Goal: Task Accomplishment & Management: Manage account settings

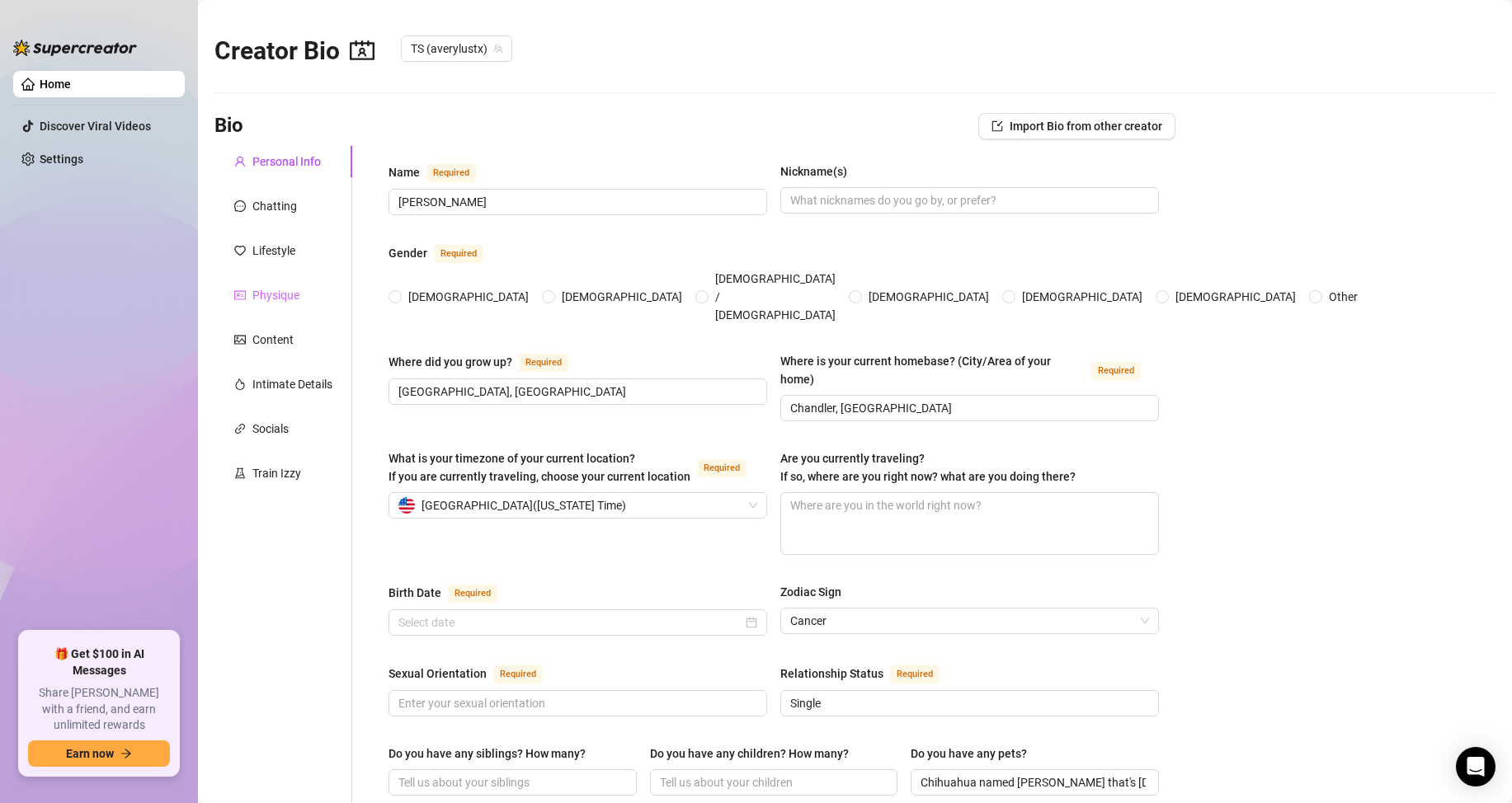
type input "[DATE]"
click at [290, 207] on div "Chatting" at bounding box center [275, 206] width 45 height 19
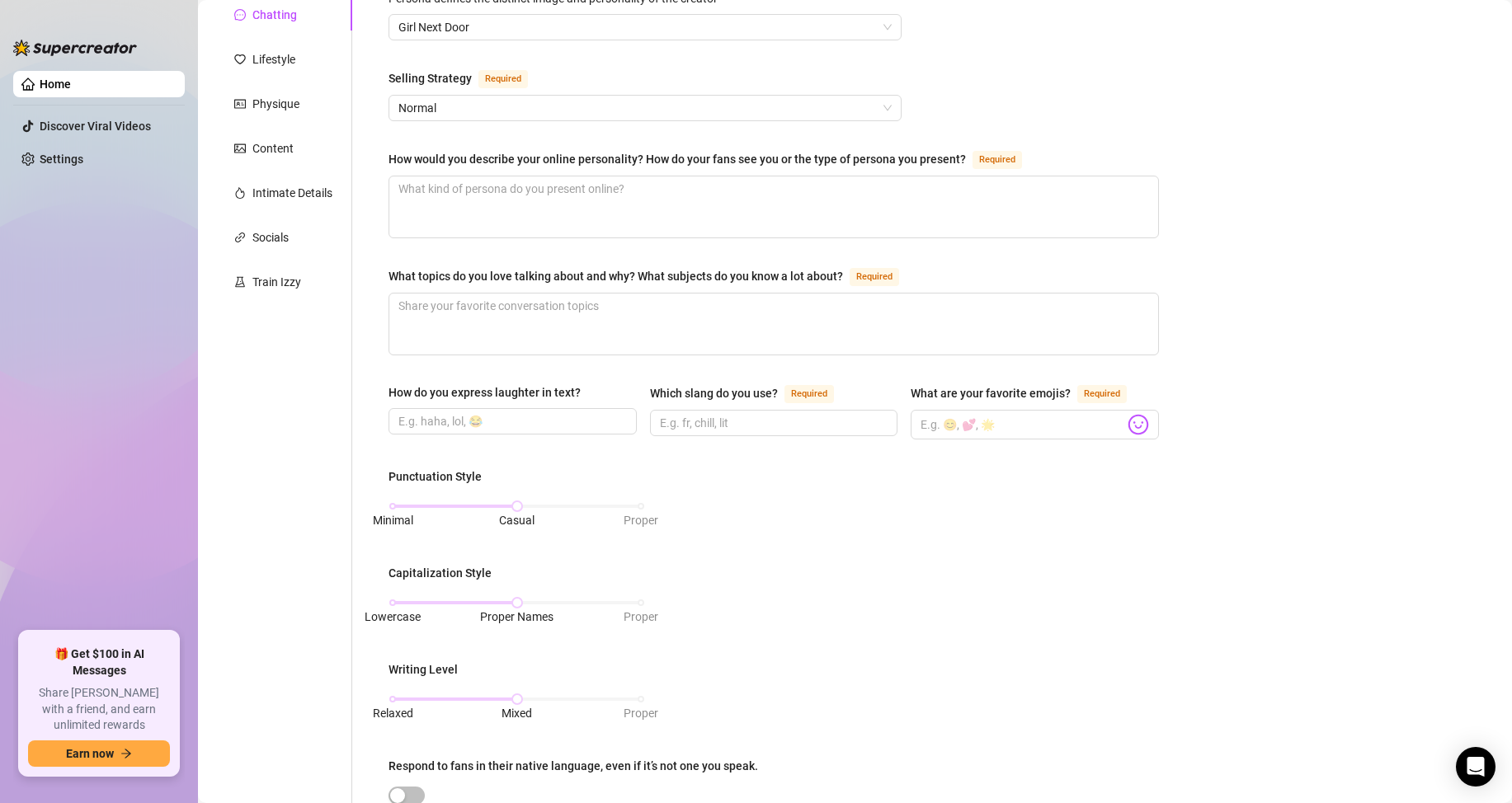
scroll to position [165, 0]
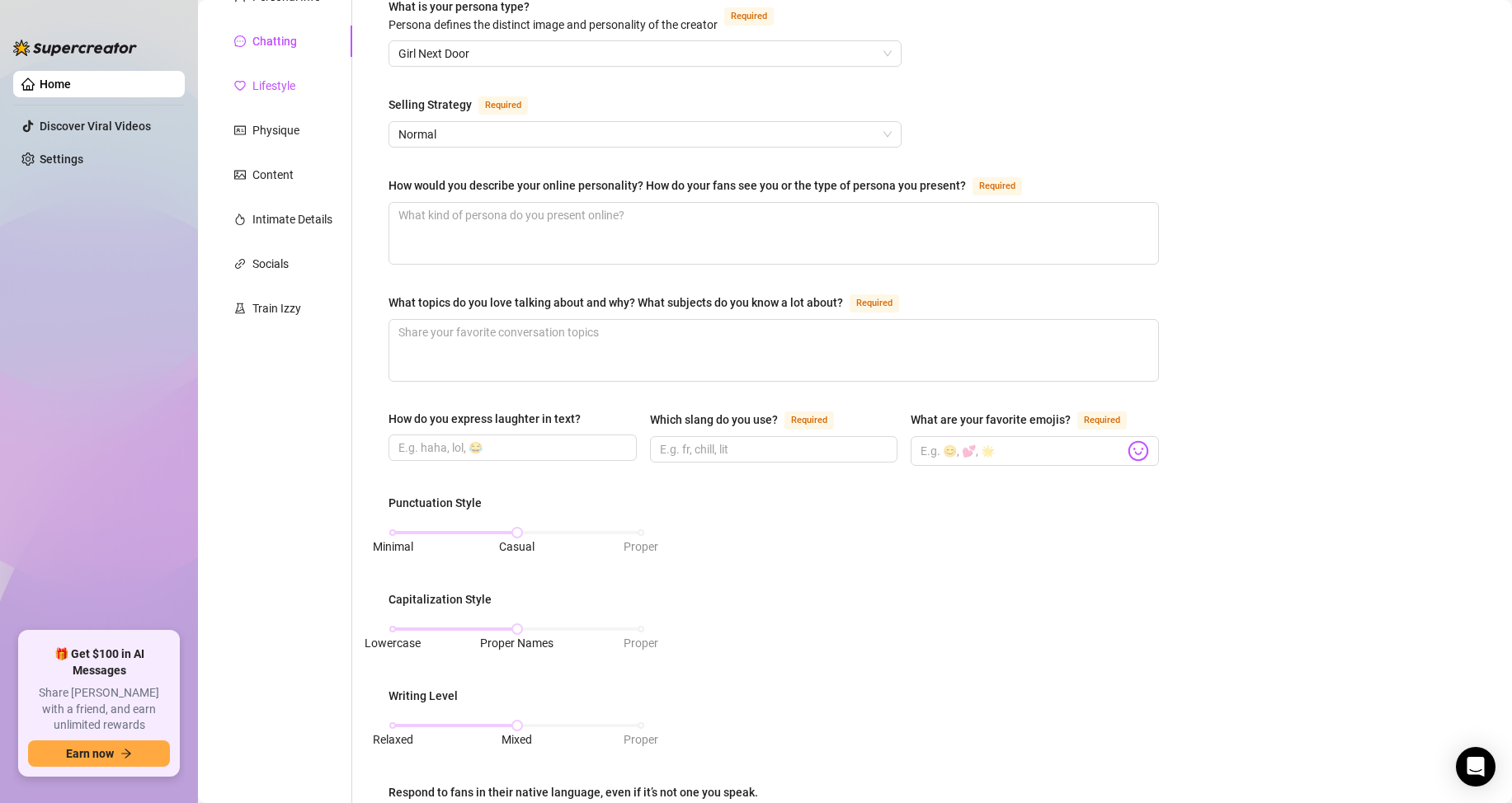
click at [269, 85] on div "Lifestyle" at bounding box center [274, 86] width 43 height 19
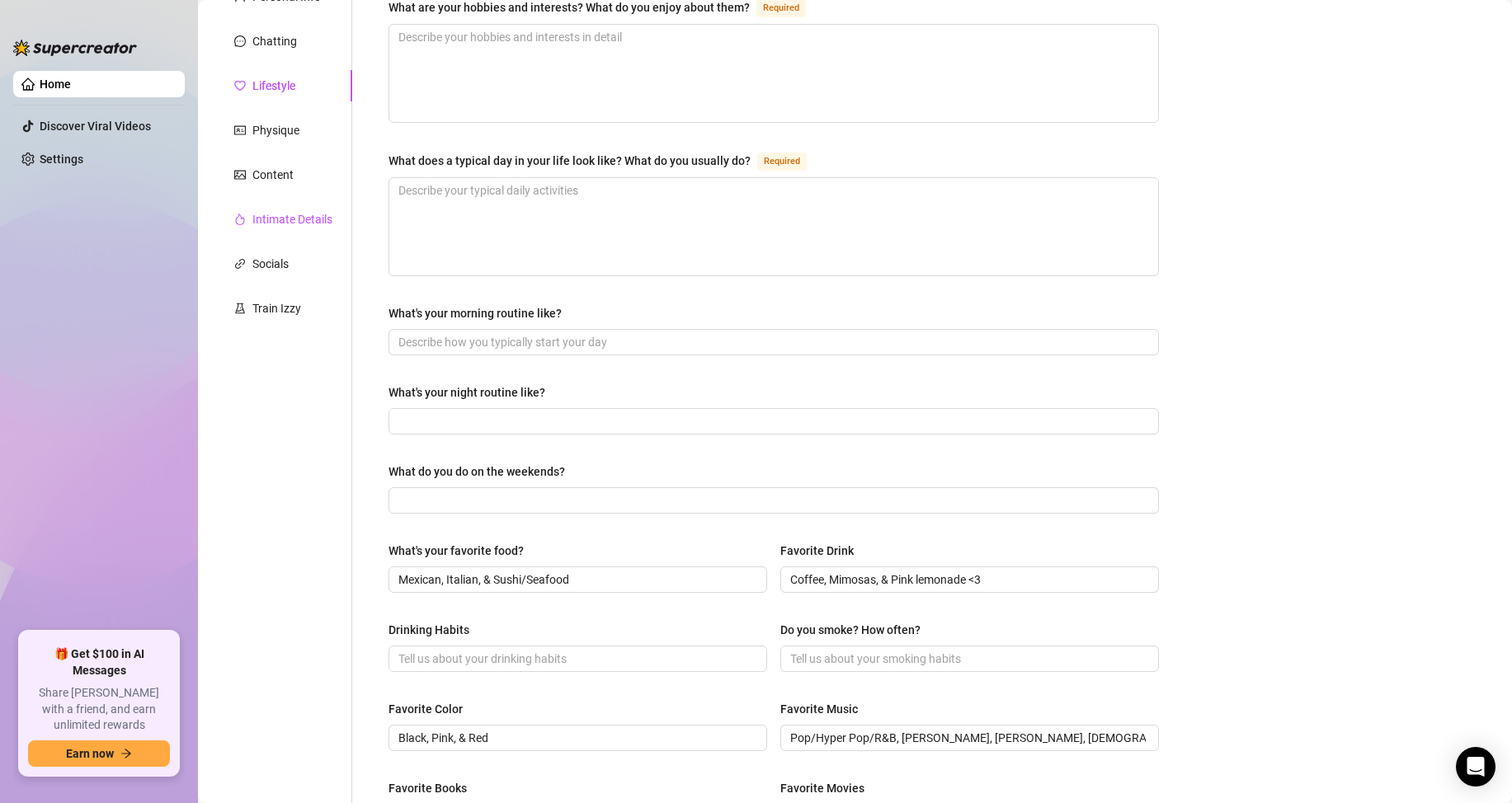
click at [289, 217] on div "Intimate Details" at bounding box center [293, 219] width 80 height 19
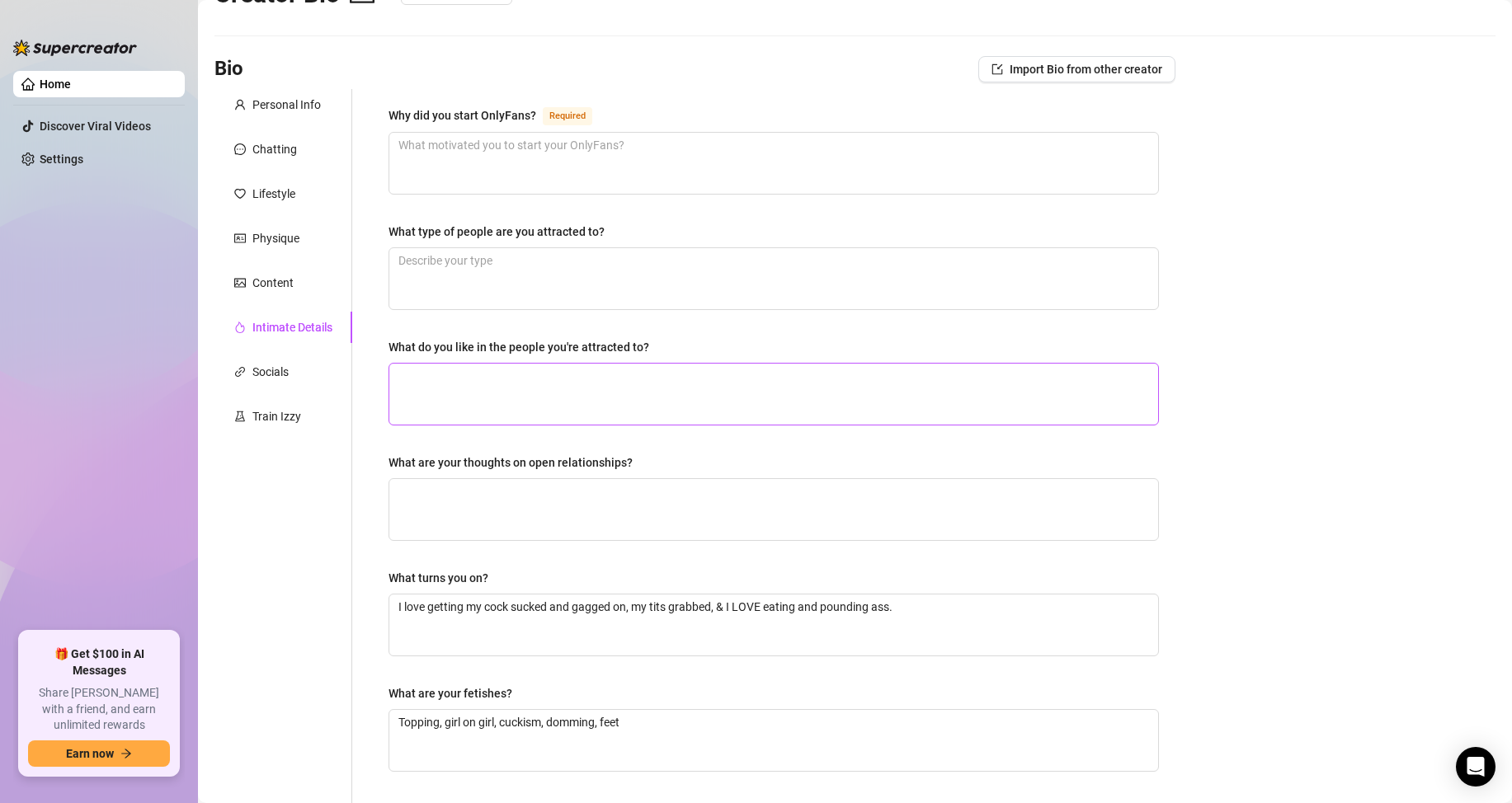
scroll to position [0, 0]
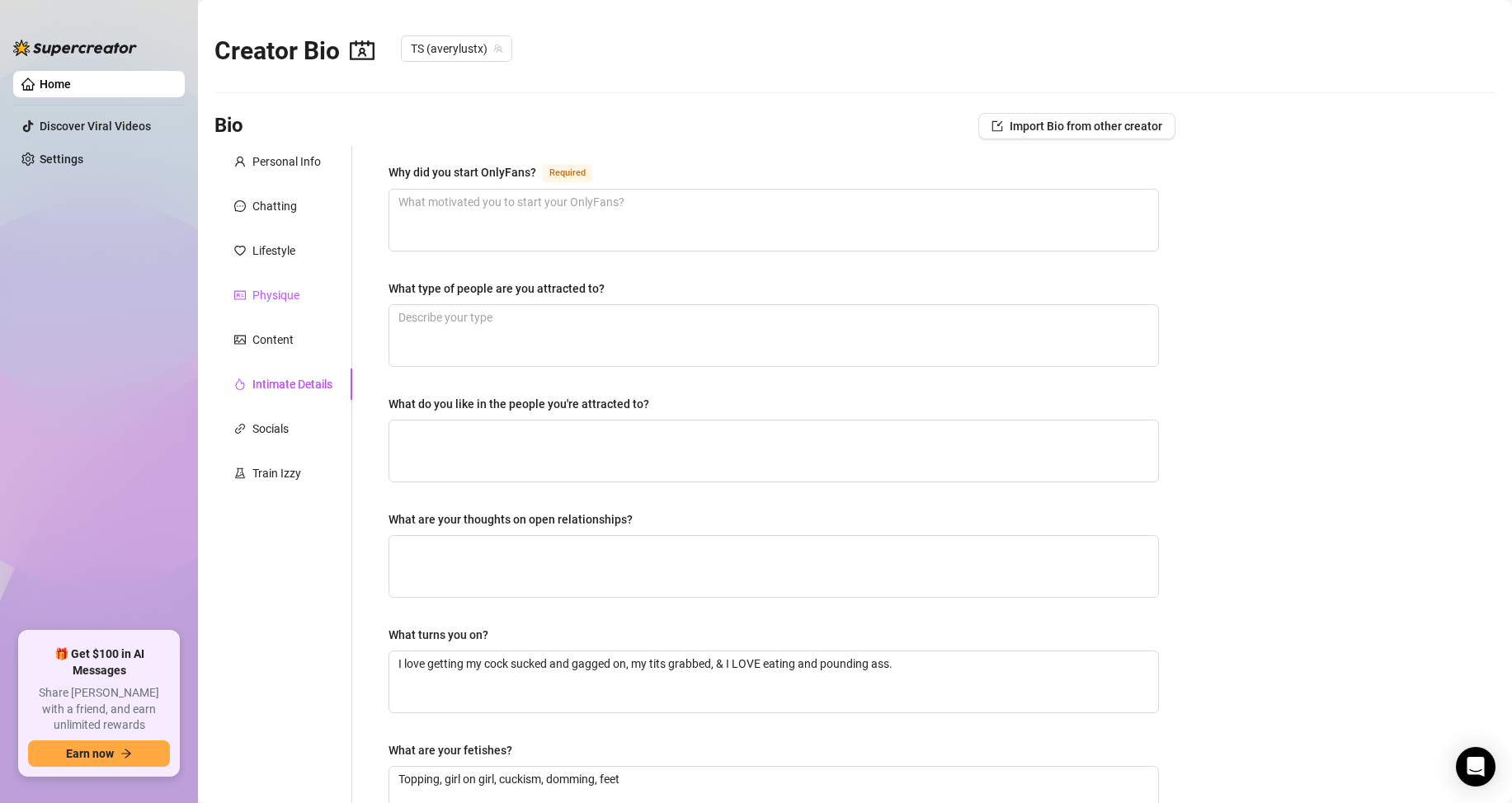
click at [263, 296] on div "Physique" at bounding box center [276, 296] width 47 height 19
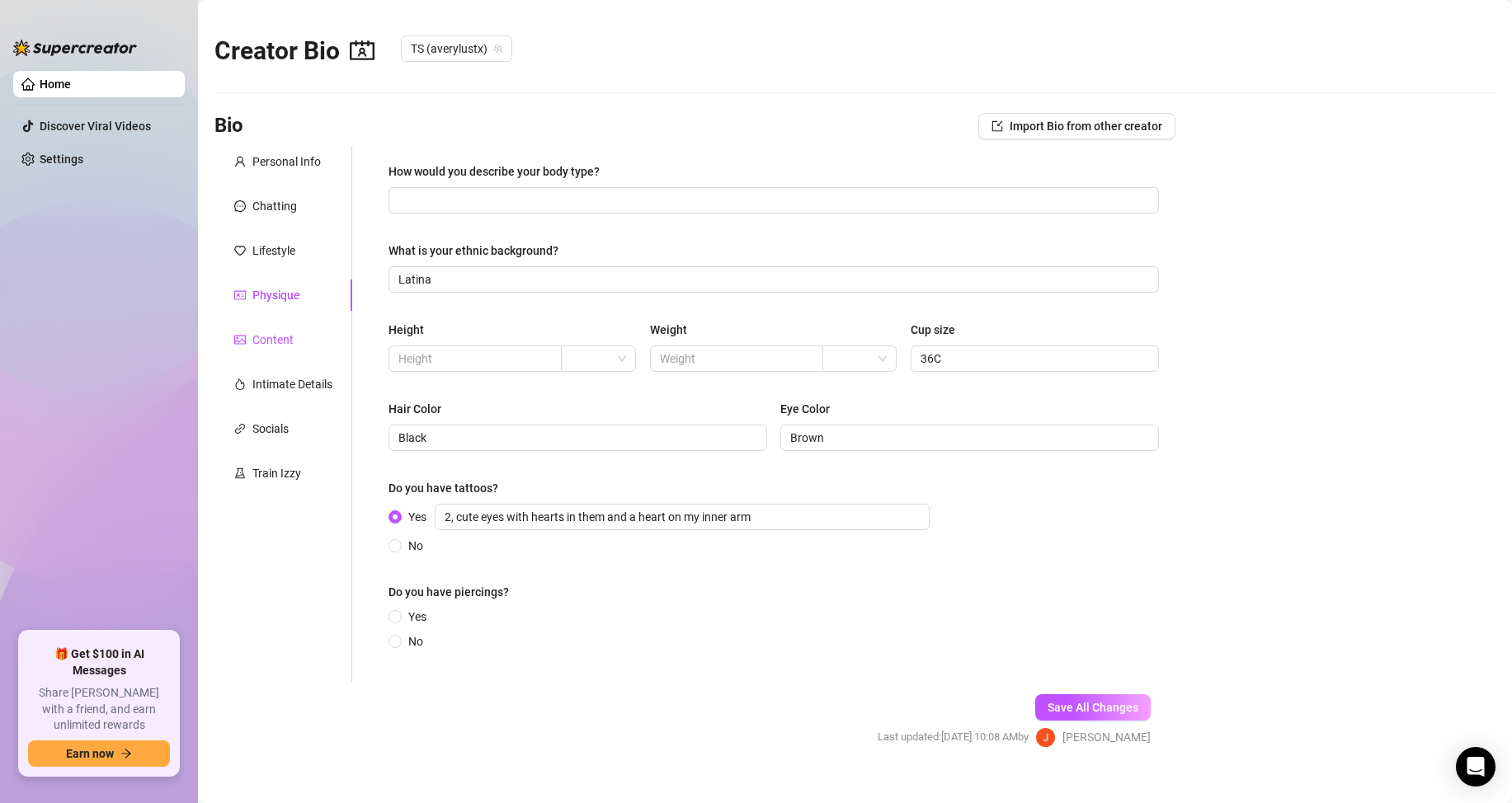
click at [265, 347] on div "Content" at bounding box center [273, 340] width 41 height 19
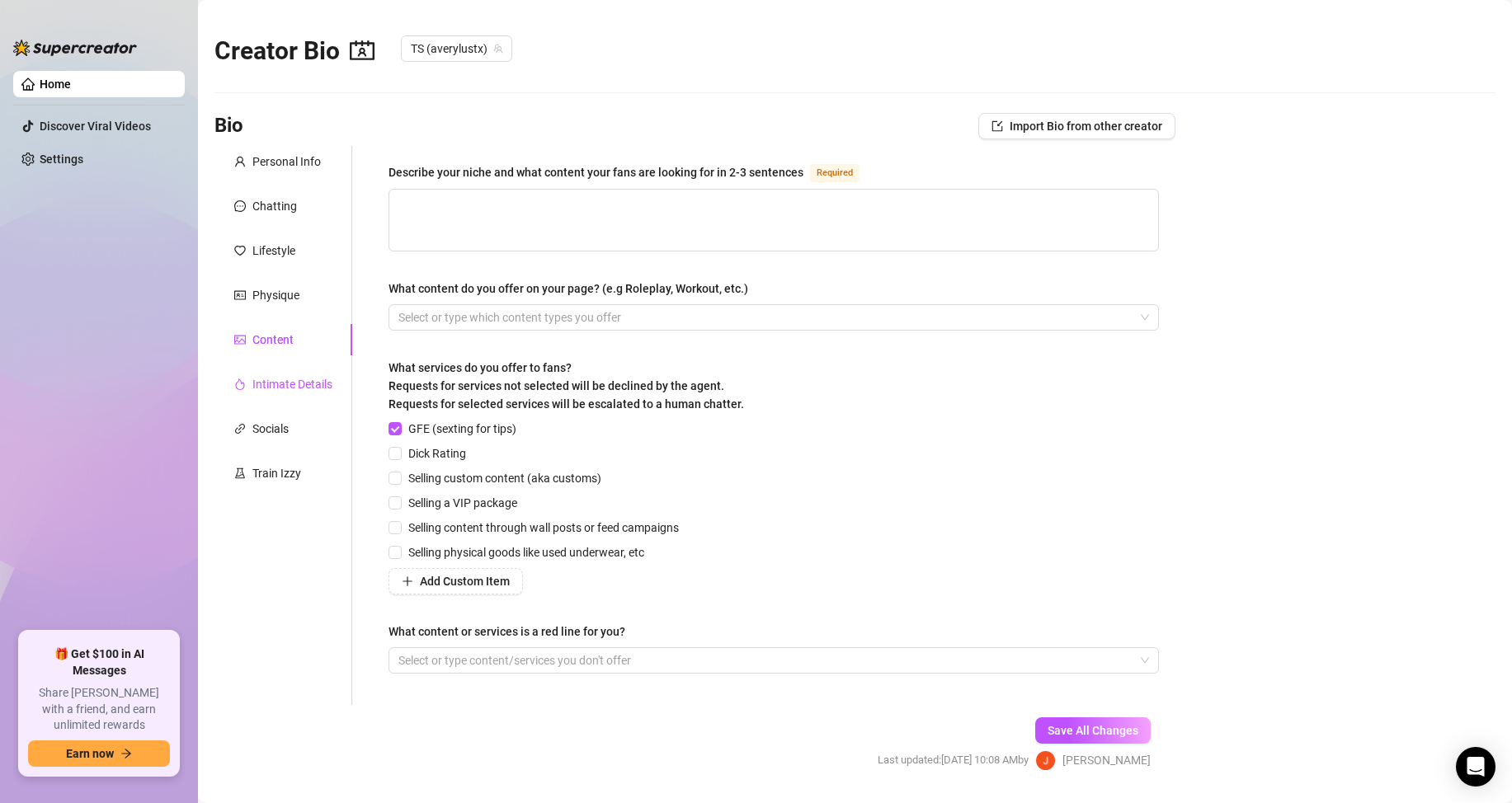
click at [285, 377] on div "Intimate Details" at bounding box center [293, 385] width 80 height 19
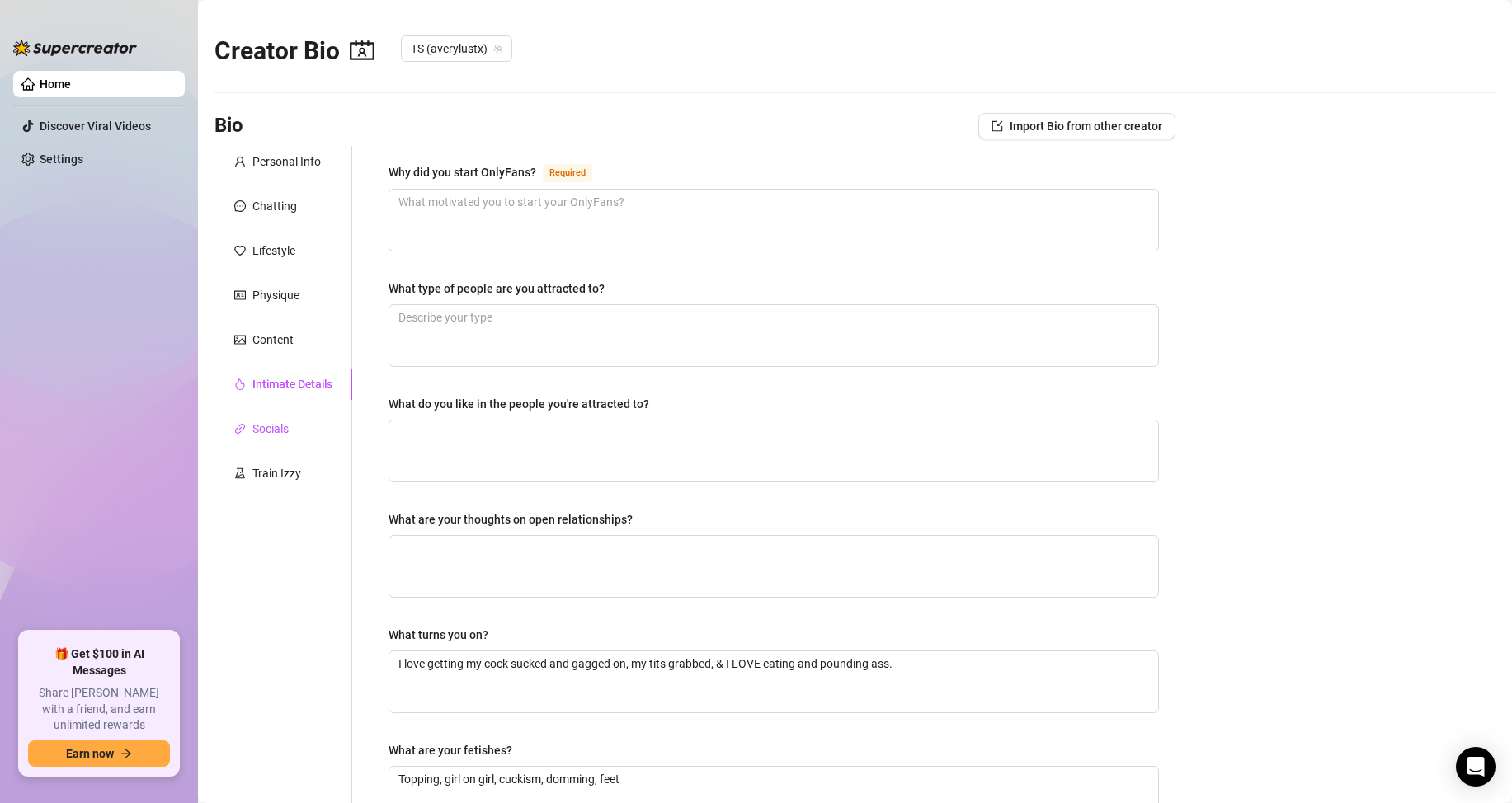
click at [270, 436] on div "Socials" at bounding box center [270, 429] width 36 height 19
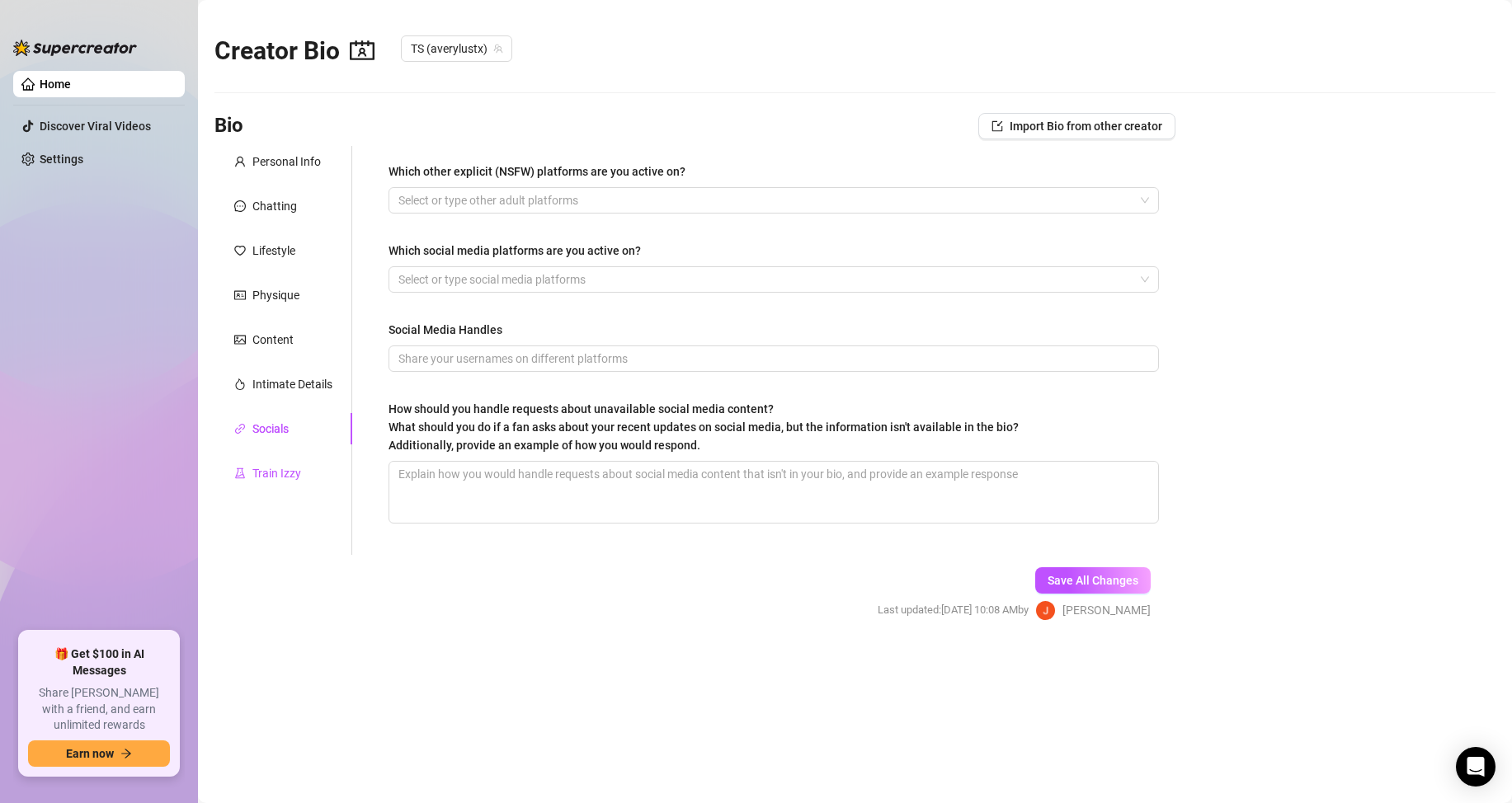
click at [268, 473] on div "Train Izzy" at bounding box center [277, 474] width 48 height 19
